Goal: Task Accomplishment & Management: Complete application form

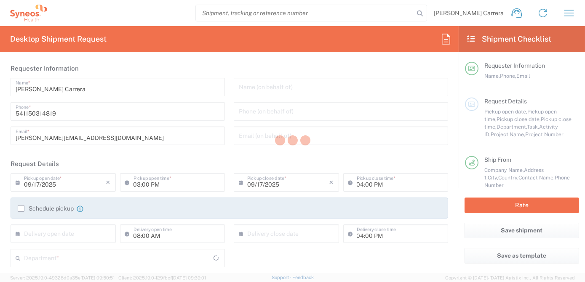
type input "Department"
type input "[GEOGRAPHIC_DATA]"
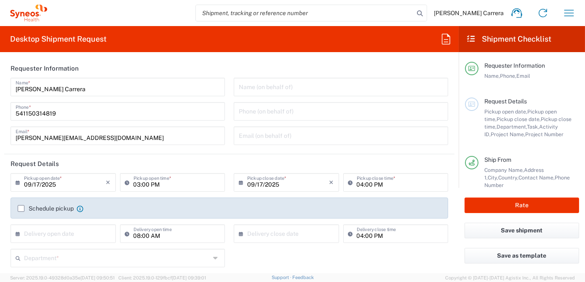
type input "Syneos Health Argentina SA"
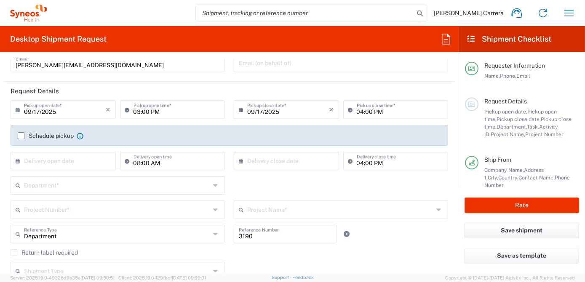
scroll to position [115, 0]
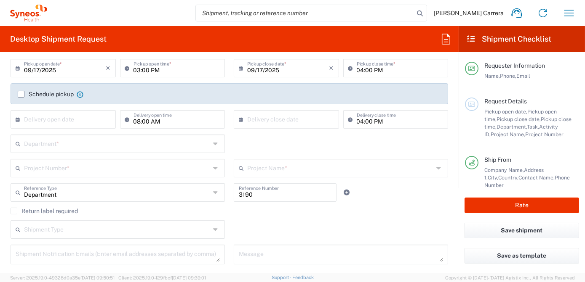
click at [48, 171] on input "text" at bounding box center [117, 167] width 186 height 15
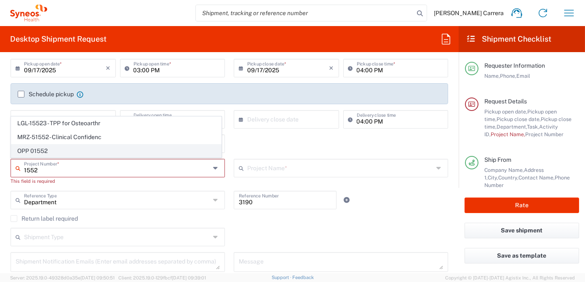
click at [46, 146] on span "OPP 01552" at bounding box center [116, 151] width 210 height 13
type input "OPP 01552"
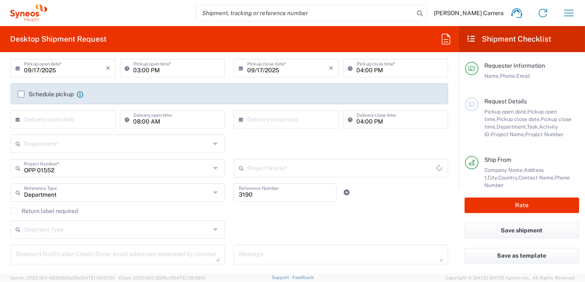
type input "802-AMO-002"
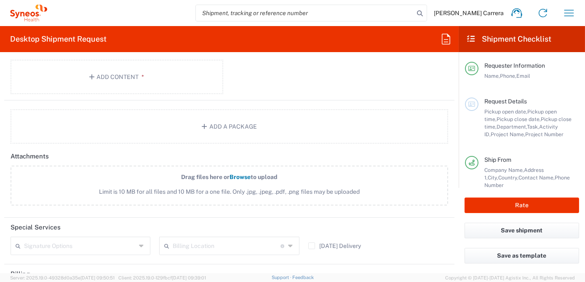
scroll to position [1031, 0]
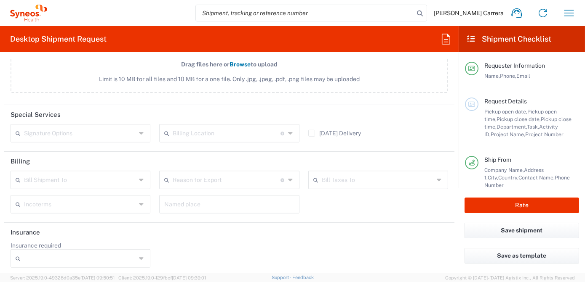
click at [196, 126] on input "text" at bounding box center [227, 132] width 108 height 15
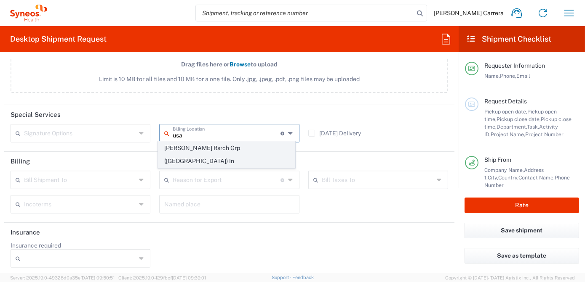
click at [195, 147] on span "[PERSON_NAME] Rsrch Grp ([GEOGRAPHIC_DATA]) In" at bounding box center [226, 155] width 136 height 26
type input "[PERSON_NAME] Rsrch Grp ([GEOGRAPHIC_DATA]) In"
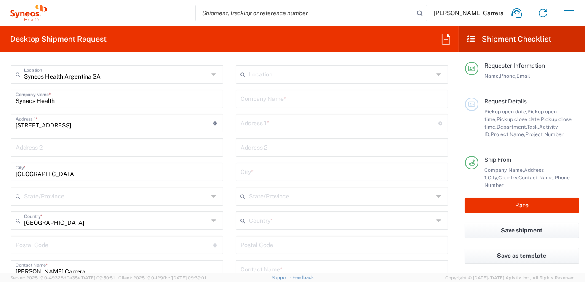
scroll to position [418, 0]
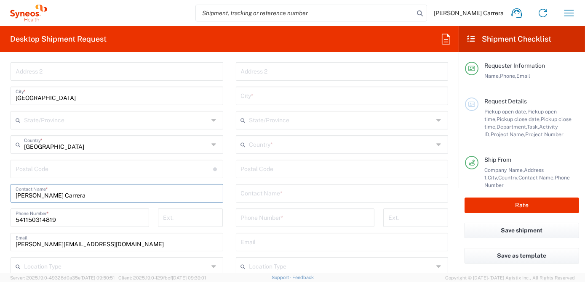
drag, startPoint x: 10, startPoint y: 188, endPoint x: 0, endPoint y: 189, distance: 9.7
click at [0, 184] on html "[PERSON_NAME] Carrera Home Shipment estimator Shipment tracking Desktop shipmen…" at bounding box center [292, 141] width 585 height 282
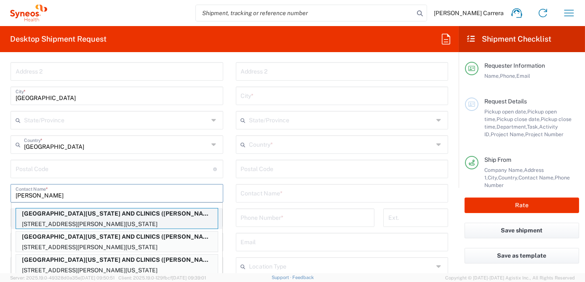
type input "[PERSON_NAME]"
click at [87, 217] on p "[GEOGRAPHIC_DATA][US_STATE] AND CLINICS ([PERSON_NAME]), [PERSON_NAME][EMAIL_AD…" at bounding box center [117, 214] width 202 height 11
type input "[GEOGRAPHIC_DATA][US_STATE] AND CLINICS"
type input "[STREET_ADDRESS][PERSON_NAME]"
type input "20001 BT"
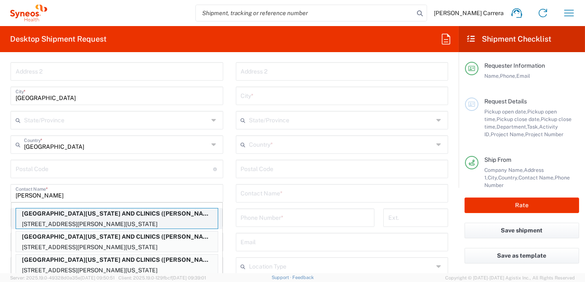
type input "[US_STATE]"
type input "[GEOGRAPHIC_DATA]"
type input "52242"
type input "[PERSON_NAME]"
type input "3193846277"
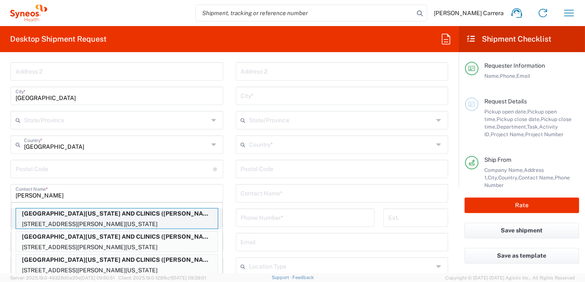
type input "[PERSON_NAME][EMAIL_ADDRESS][DOMAIN_NAME]"
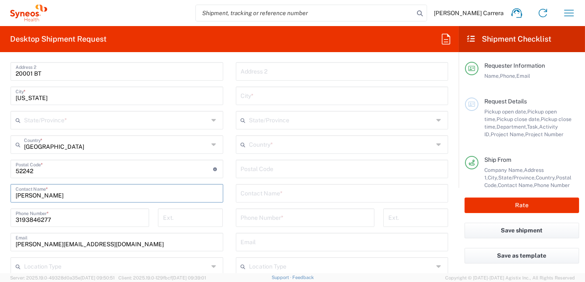
type input "[US_STATE]"
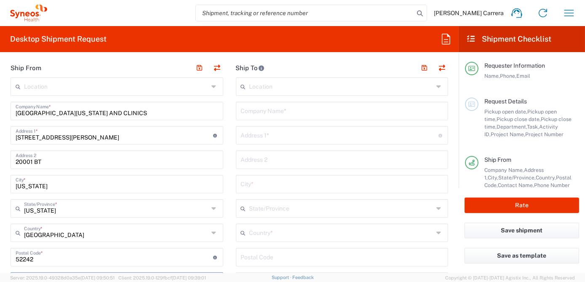
scroll to position [266, 0]
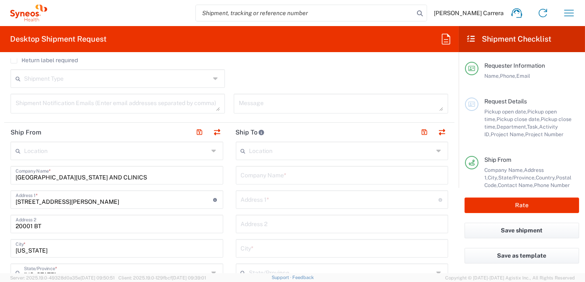
click at [301, 177] on input "text" at bounding box center [342, 175] width 203 height 15
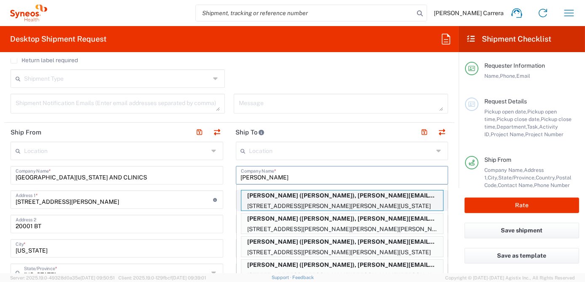
click at [322, 198] on p "[PERSON_NAME] ([PERSON_NAME]), [PERSON_NAME][EMAIL_ADDRESS][PERSON_NAME][DOMAIN…" at bounding box center [342, 196] width 202 height 11
type input "[PERSON_NAME]"
type input "[STREET_ADDRESS][PERSON_NAME][PERSON_NAME]"
type input "[US_STATE]"
type input "[GEOGRAPHIC_DATA]"
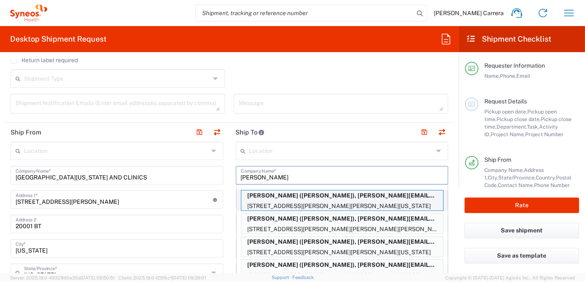
type input "50131"
type input "[PERSON_NAME]"
type input "5157831690"
type input "[PERSON_NAME][EMAIL_ADDRESS][PERSON_NAME][DOMAIN_NAME]"
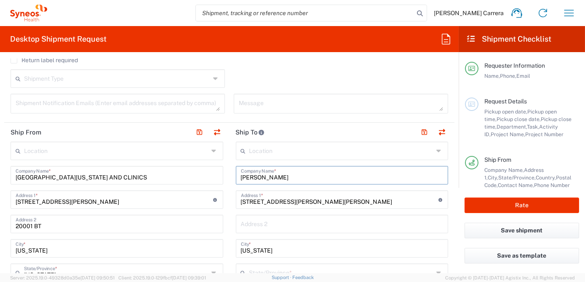
type input "[US_STATE]"
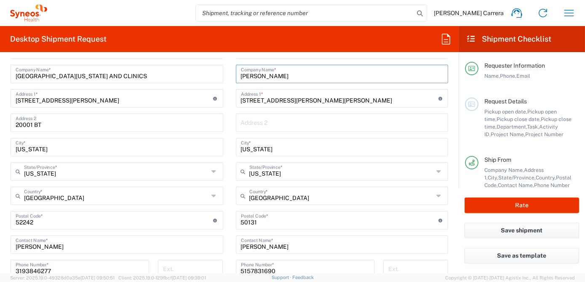
scroll to position [381, 0]
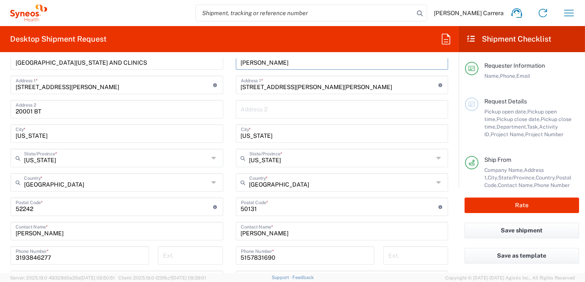
click at [281, 258] on input "5157831690" at bounding box center [305, 255] width 128 height 15
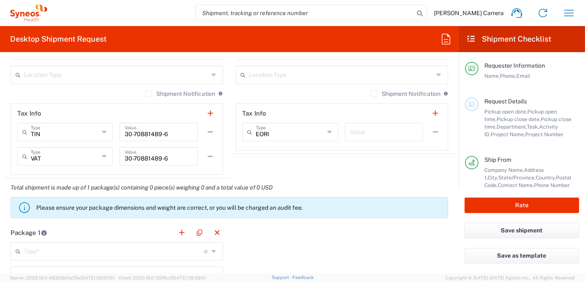
scroll to position [687, 0]
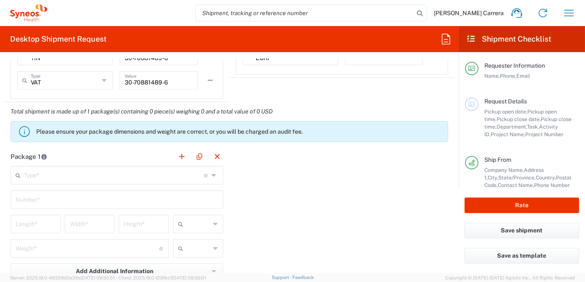
type input "5157831690"
click at [57, 174] on input "text" at bounding box center [114, 175] width 180 height 15
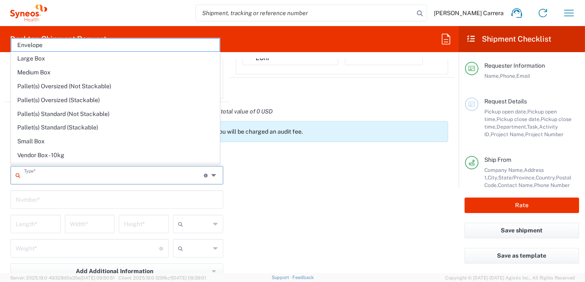
scroll to position [23, 0]
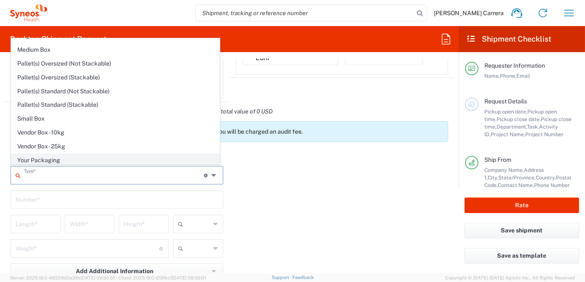
click at [47, 161] on span "Your Packaging" at bounding box center [115, 160] width 208 height 13
type input "Your Packaging"
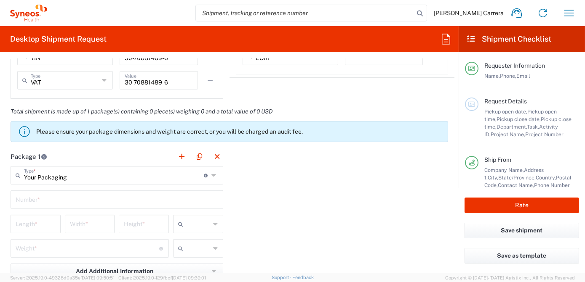
click at [37, 200] on input "text" at bounding box center [117, 199] width 203 height 15
type input "1"
type input "15"
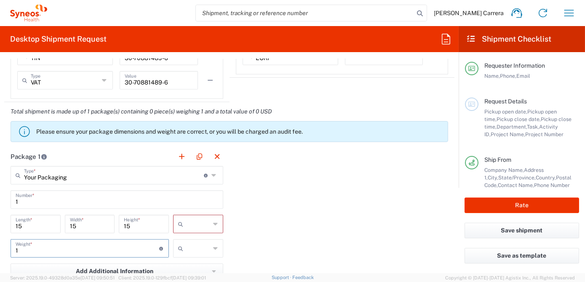
type input "1"
click at [195, 249] on input "text" at bounding box center [199, 248] width 24 height 13
click at [191, 232] on span "lbs" at bounding box center [196, 230] width 48 height 13
type input "lbs"
click at [192, 225] on input "text" at bounding box center [199, 224] width 24 height 13
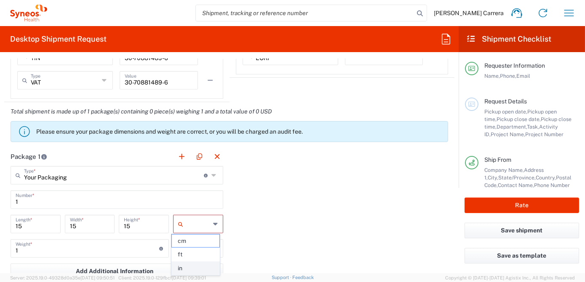
click at [197, 267] on span "in" at bounding box center [196, 268] width 48 height 13
type input "in"
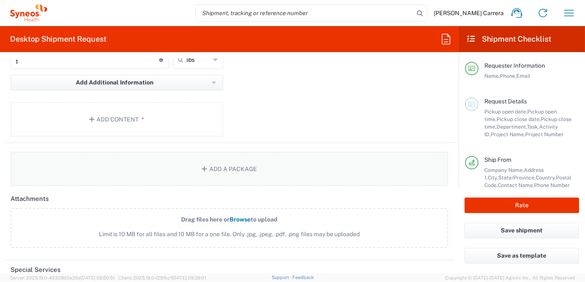
scroll to position [878, 0]
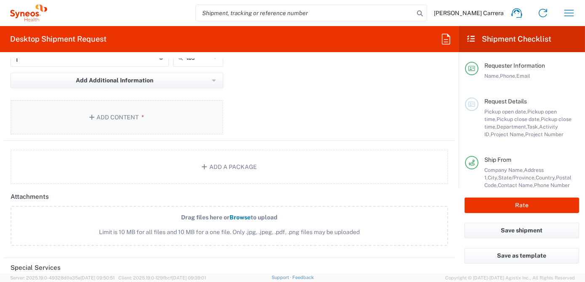
click at [117, 105] on button "Add Content *" at bounding box center [117, 117] width 213 height 35
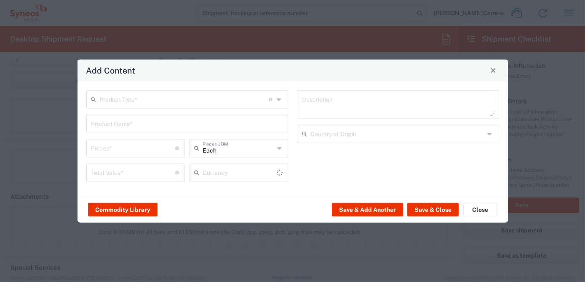
type input "US Dollar"
click at [130, 100] on input "text" at bounding box center [184, 98] width 169 height 15
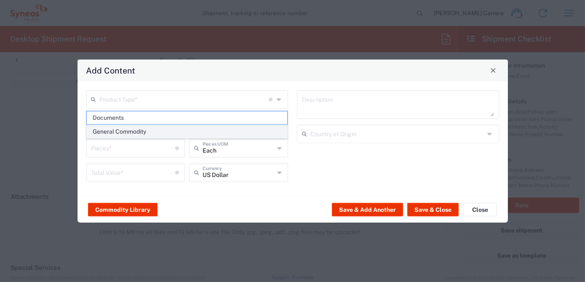
click at [154, 129] on span "General Commodity" at bounding box center [187, 131] width 200 height 13
type input "General Commodity"
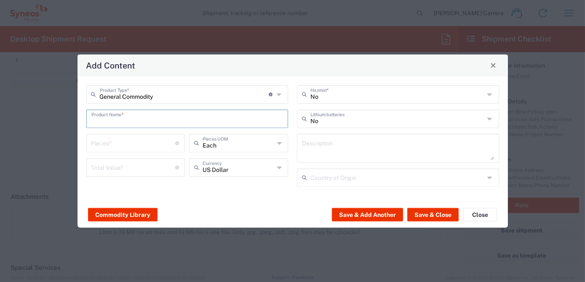
click at [119, 122] on input "text" at bounding box center [187, 118] width 192 height 15
type input "Lab kit"
click at [96, 140] on input "number" at bounding box center [133, 142] width 84 height 15
type input "1"
click at [107, 164] on input "number" at bounding box center [133, 167] width 84 height 15
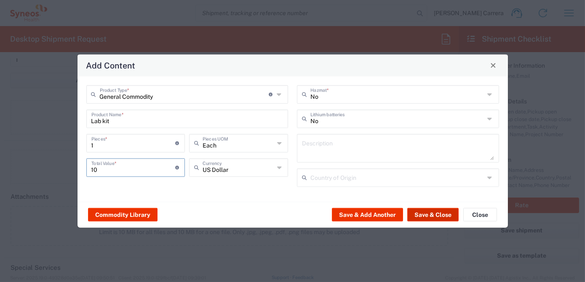
type input "10"
click at [432, 212] on button "Save & Close" at bounding box center [432, 214] width 51 height 13
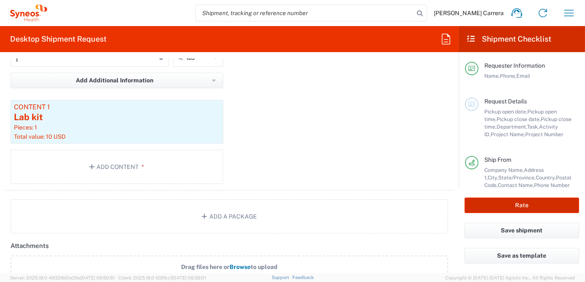
click at [527, 203] on button "Rate" at bounding box center [521, 206] width 115 height 16
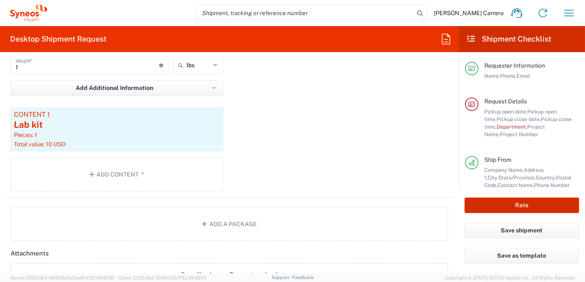
scroll to position [886, 0]
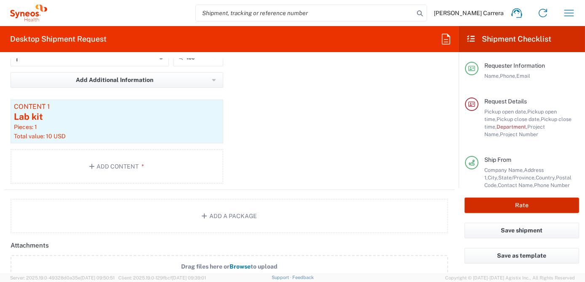
type input "OPP 01552"
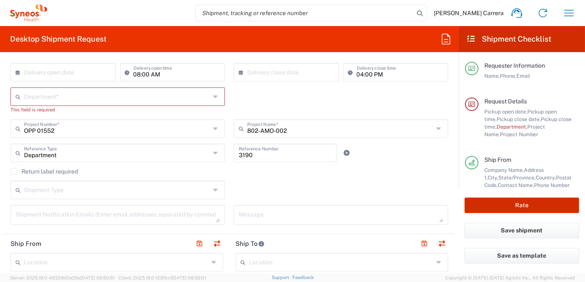
scroll to position [158, 0]
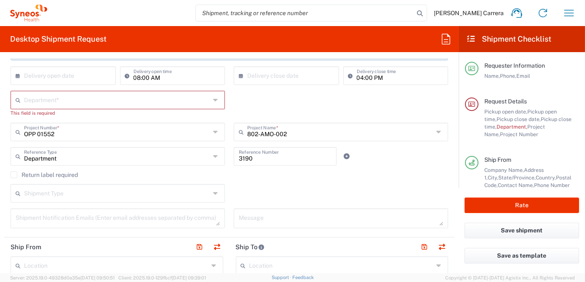
click at [36, 101] on input "text" at bounding box center [117, 99] width 186 height 15
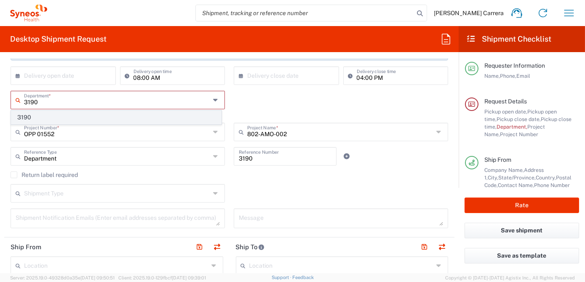
type input "3190"
click at [31, 117] on span "3190" at bounding box center [116, 117] width 210 height 13
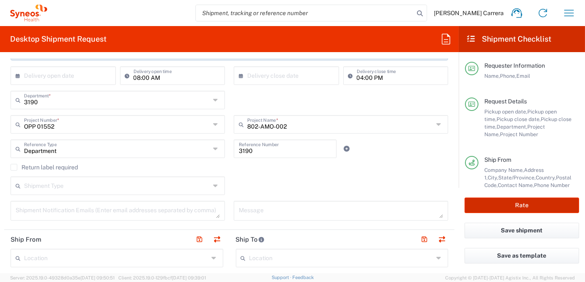
click at [513, 203] on button "Rate" at bounding box center [521, 206] width 115 height 16
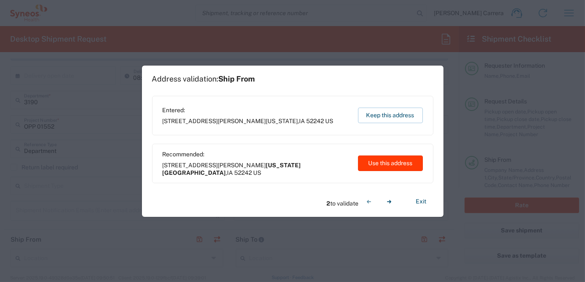
click at [387, 165] on button "Use this address" at bounding box center [390, 164] width 65 height 16
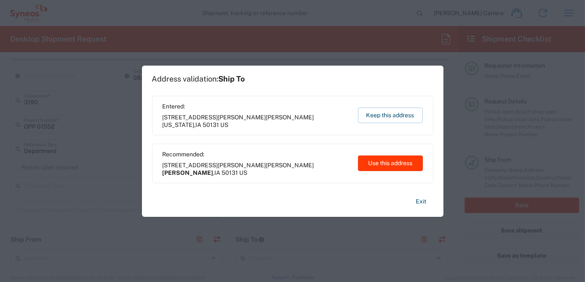
click at [387, 165] on button "Use this address" at bounding box center [390, 164] width 65 height 16
type input "[US_STATE][GEOGRAPHIC_DATA]"
type input "[PERSON_NAME]"
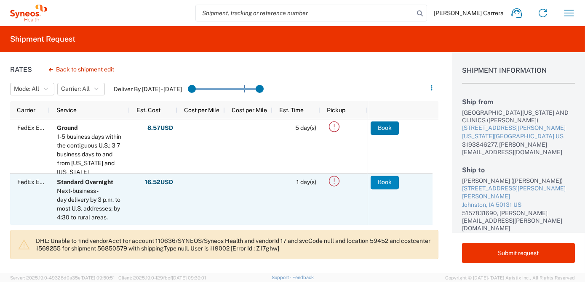
click at [384, 184] on button "Book" at bounding box center [384, 182] width 28 height 13
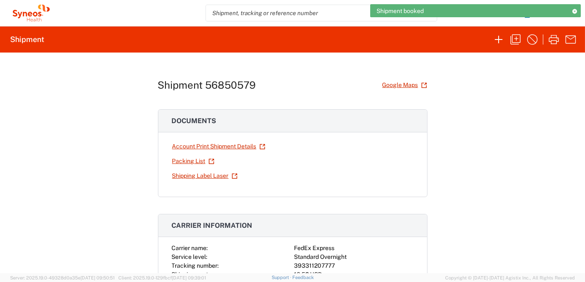
click at [575, 12] on icon at bounding box center [574, 11] width 6 height 5
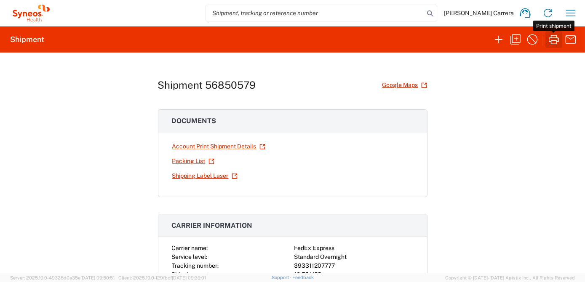
click at [554, 38] on icon "button" at bounding box center [553, 39] width 13 height 13
